Goal: Task Accomplishment & Management: Manage account settings

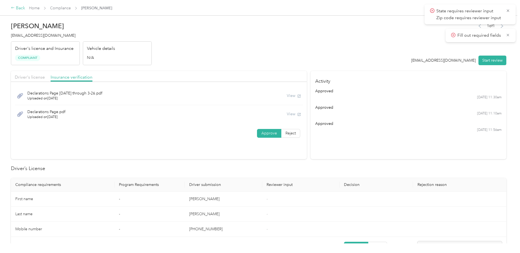
click at [22, 10] on div "Back" at bounding box center [18, 8] width 14 height 7
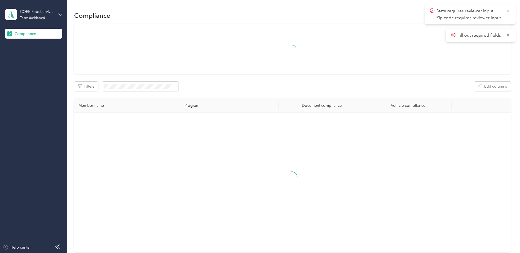
click at [62, 15] on icon at bounding box center [61, 15] width 4 height 4
click at [33, 59] on div "Log out" at bounding box center [63, 56] width 108 height 10
